Goal: Check status: Check status

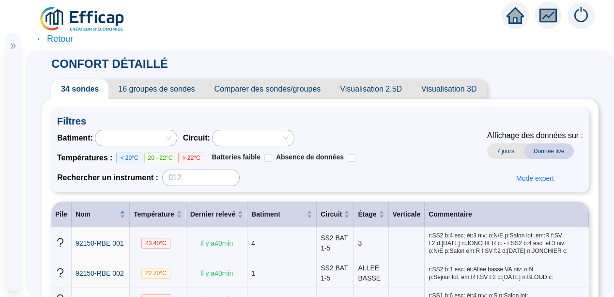
scroll to position [678, 0]
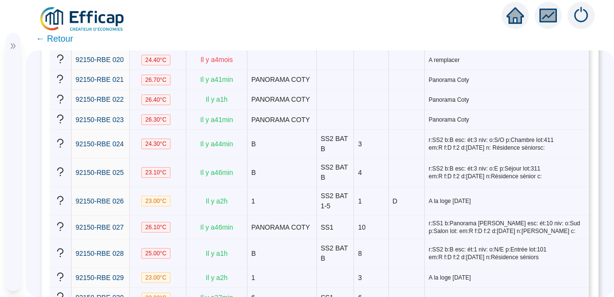
click at [36, 38] on span "← Retour" at bounding box center [54, 39] width 37 height 14
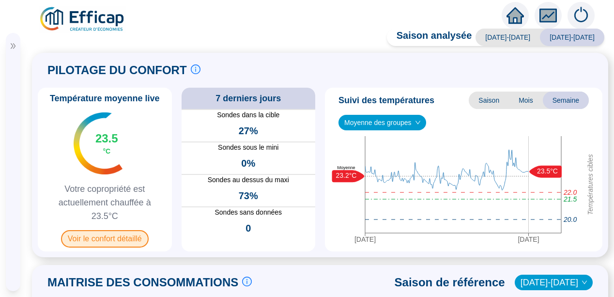
click at [97, 238] on span "Voir le confort détaillé" at bounding box center [105, 238] width 88 height 17
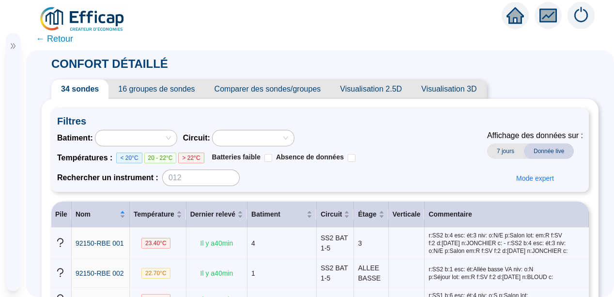
click at [39, 257] on div "CONFORT DÉTAILLÉ 34 sondes 16 groupes de sondes Comparer des sondes/groupes Vis…" at bounding box center [320, 173] width 588 height 247
click at [54, 36] on span "← Retour" at bounding box center [54, 39] width 37 height 14
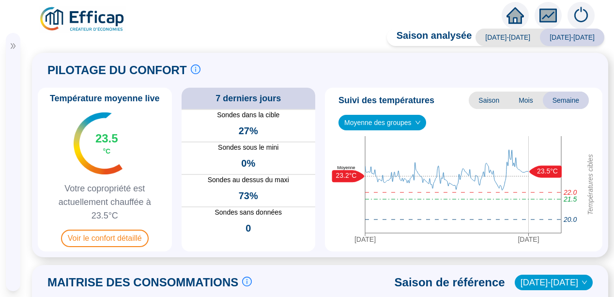
click at [32, 92] on div "PILOTAGE DU CONFORT Le pilotage du confort est fondamental pour le confort de t…" at bounding box center [320, 155] width 576 height 204
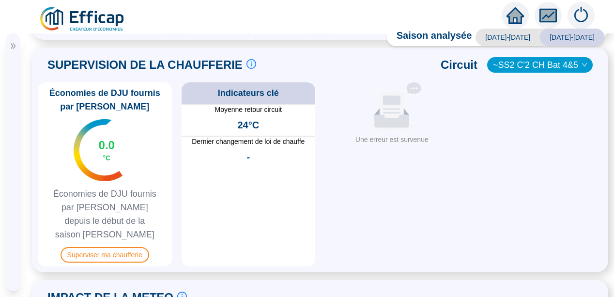
scroll to position [465, 0]
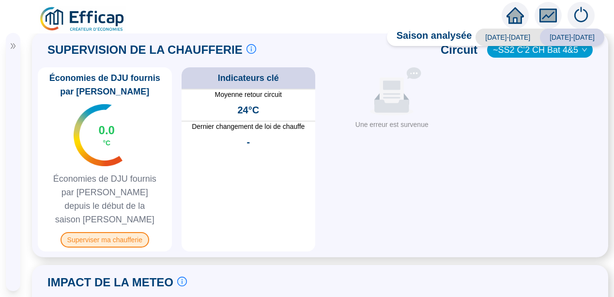
click at [90, 232] on span "Superviser ma chaufferie" at bounding box center [105, 239] width 89 height 15
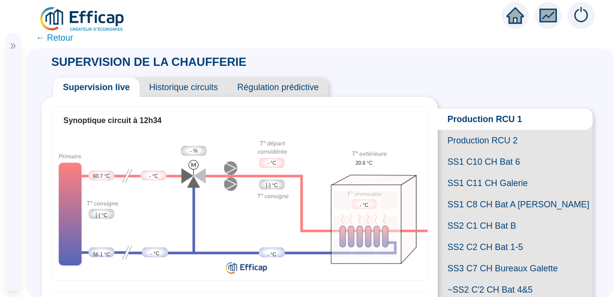
click at [170, 84] on span "Historique circuits" at bounding box center [183, 86] width 88 height 19
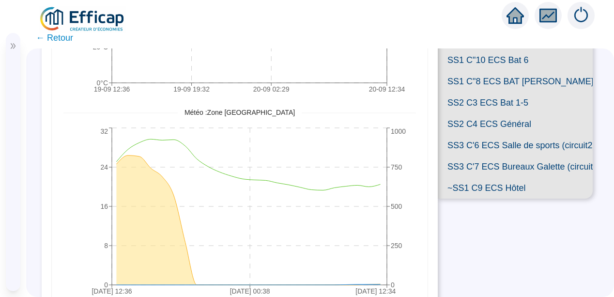
scroll to position [302, 0]
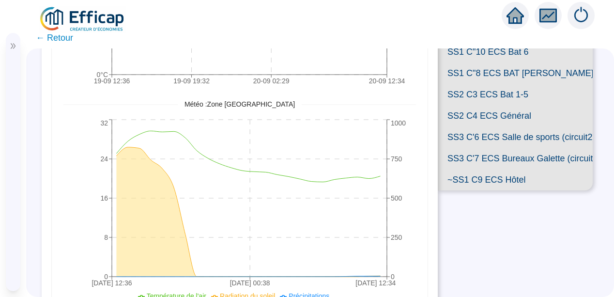
click at [503, 84] on span "SS1 C"8 ECS BAT [PERSON_NAME]" at bounding box center [515, 72] width 155 height 21
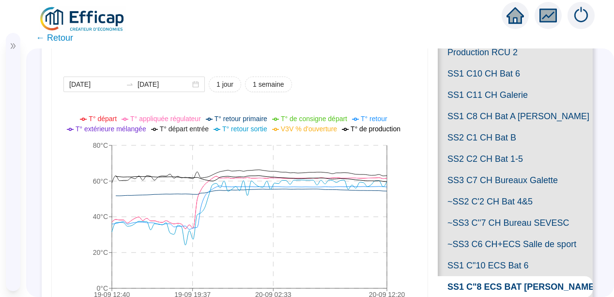
scroll to position [97, 0]
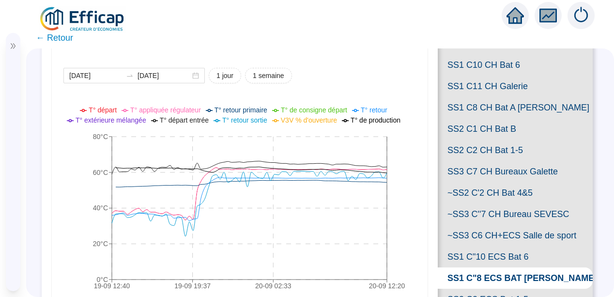
click at [80, 188] on icon "19-09 12:[PHONE_NUMBER]:[PHONE_NUMBER]:[PHONE_NUMBER]:20 0°C 20°C 40°C 60°C 80°C" at bounding box center [235, 200] width 345 height 194
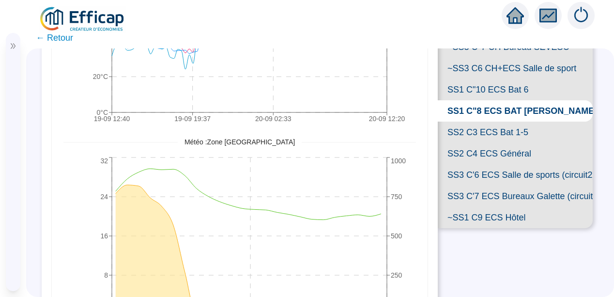
scroll to position [291, 0]
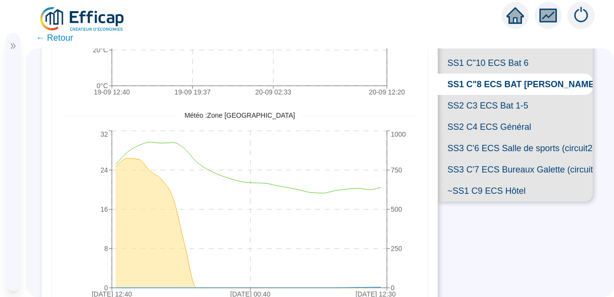
click at [498, 74] on span "SS1 C"10 ECS Bat 6" at bounding box center [515, 62] width 155 height 21
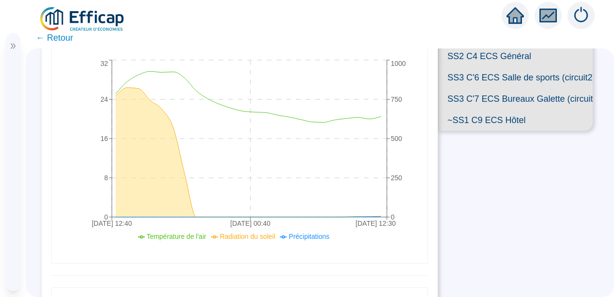
scroll to position [379, 0]
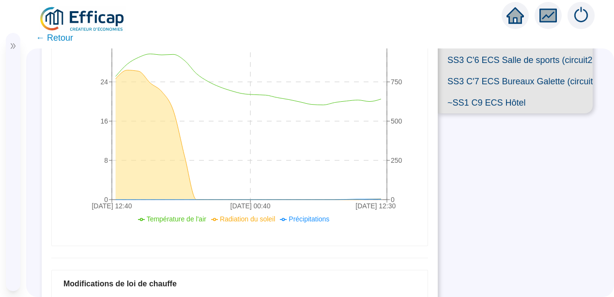
click at [469, 28] on span "SS2 C3 ECS Bat 1-5" at bounding box center [515, 17] width 155 height 21
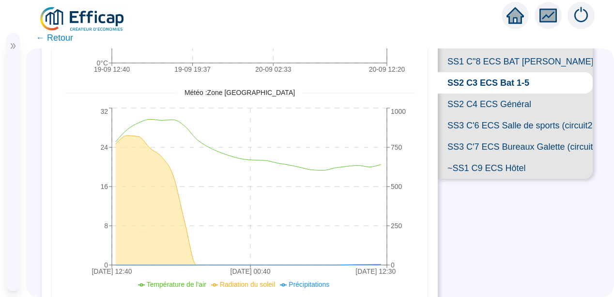
scroll to position [317, 0]
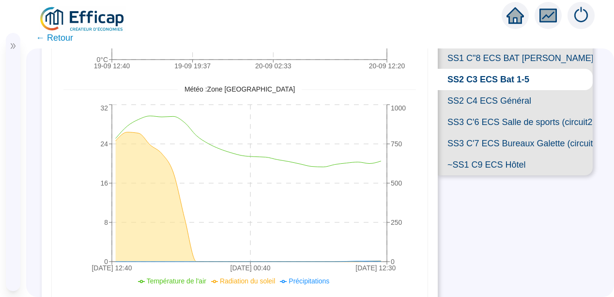
click at [477, 111] on span "SS2 C4 ECS Général" at bounding box center [515, 100] width 155 height 21
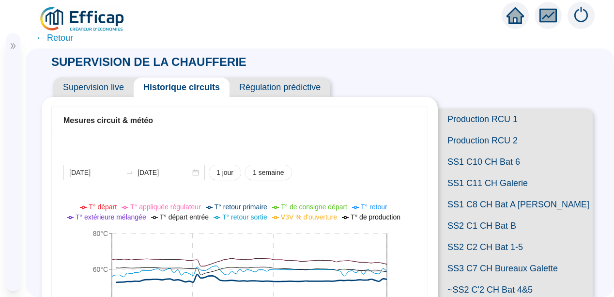
click at [545, 15] on icon "fund" at bounding box center [548, 16] width 13 height 8
